Goal: Task Accomplishment & Management: Manage account settings

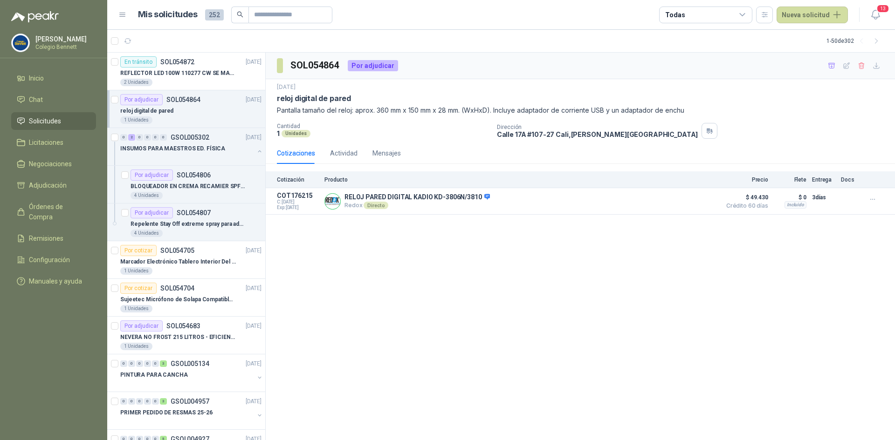
click at [193, 105] on div "Por adjudicar SOL054864" at bounding box center [160, 99] width 80 height 11
click at [41, 78] on span "Inicio" at bounding box center [36, 78] width 15 height 10
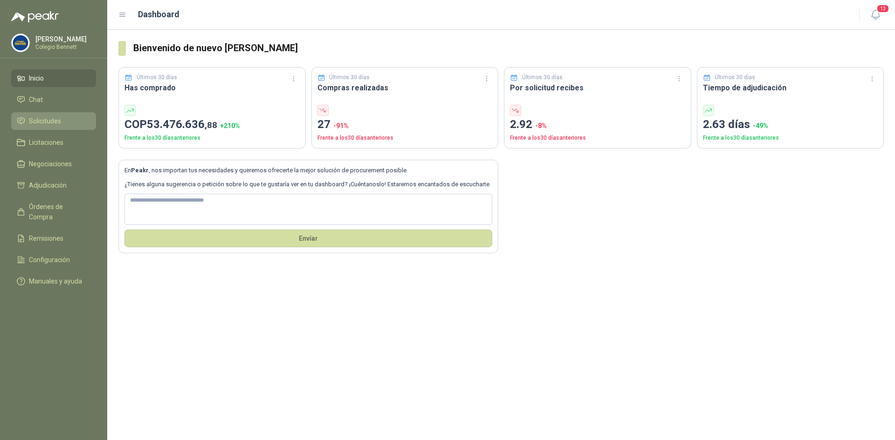
click at [48, 120] on span "Solicitudes" at bounding box center [45, 121] width 32 height 10
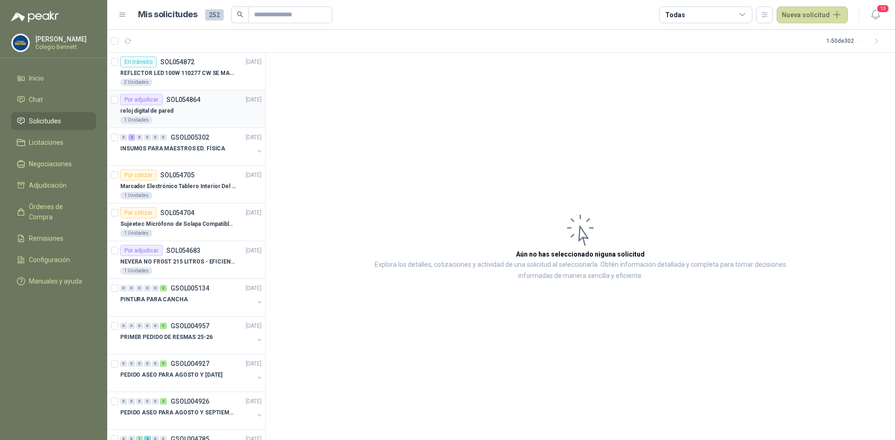
click at [195, 106] on div "reloj digital de pared" at bounding box center [190, 110] width 141 height 11
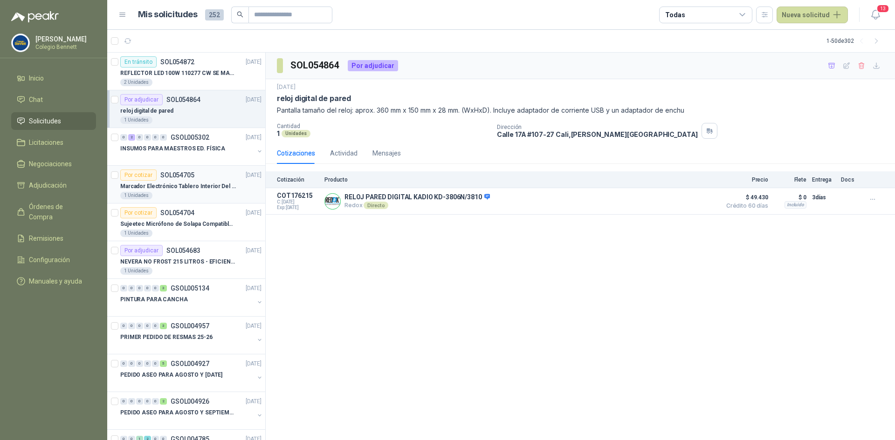
click at [207, 185] on p "Marcador Electrónico Tablero Interior Del Día Del Juego Para Luchar, El Balonce…" at bounding box center [178, 186] width 116 height 9
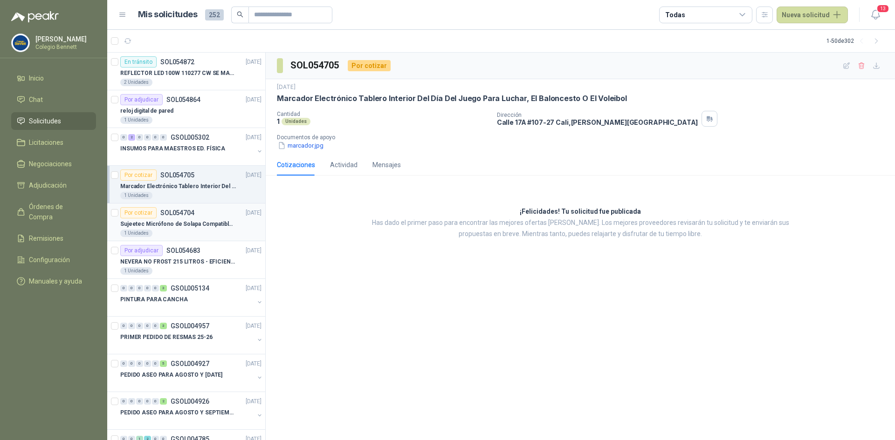
click at [201, 223] on p "Sujeetec Micrófono de Solapa Compatible con AKG [PERSON_NAME] Transmisor inalám…" at bounding box center [178, 224] width 116 height 9
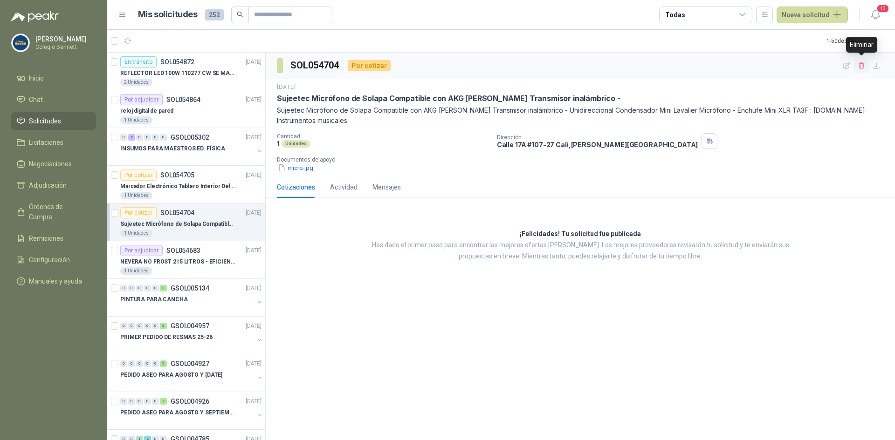
click at [859, 64] on icon "button" at bounding box center [861, 66] width 8 height 8
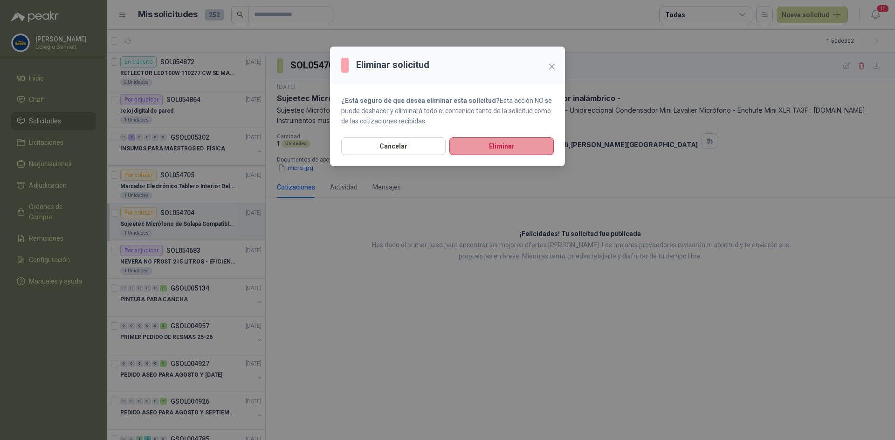
click at [492, 145] on button "Eliminar" at bounding box center [501, 146] width 104 height 18
